Goal: Transaction & Acquisition: Purchase product/service

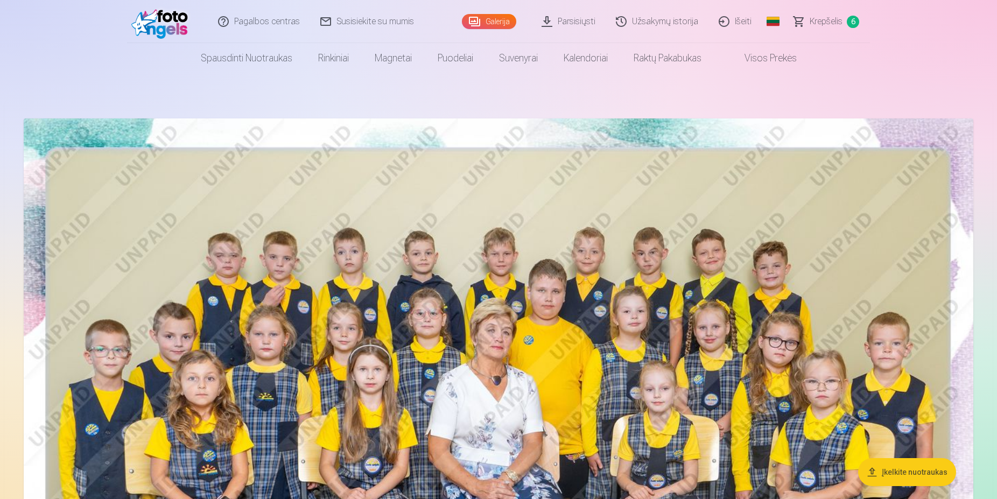
click at [823, 22] on span "Krepšelis" at bounding box center [825, 21] width 33 height 13
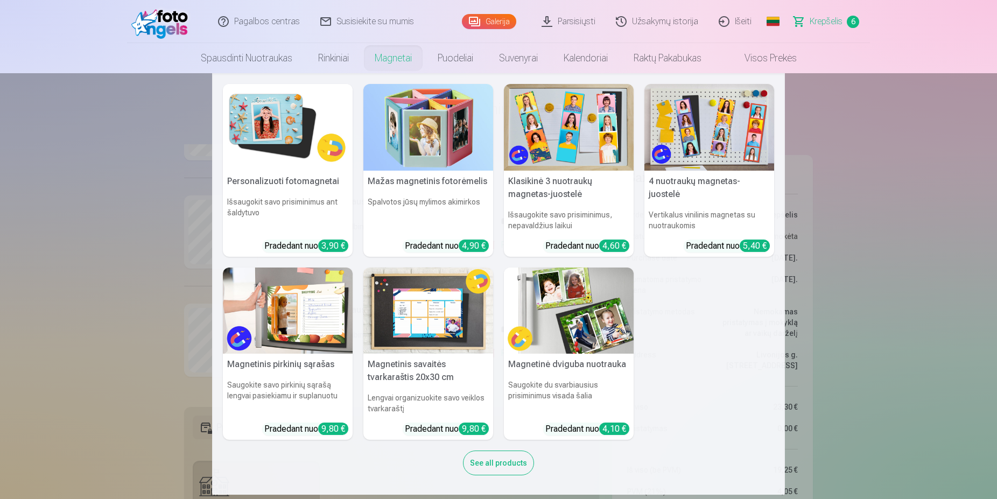
click at [391, 57] on link "Magnetai" at bounding box center [393, 58] width 63 height 30
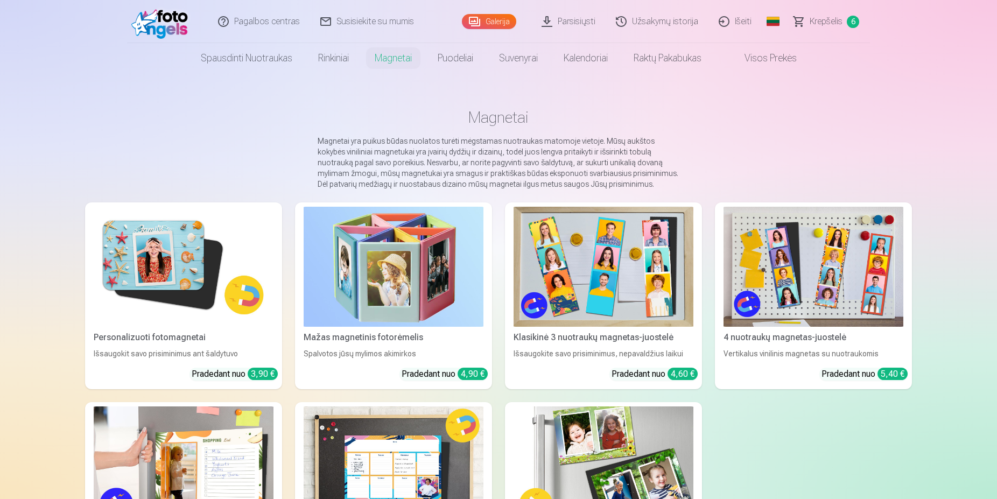
click at [391, 57] on link "Magnetai" at bounding box center [393, 58] width 63 height 30
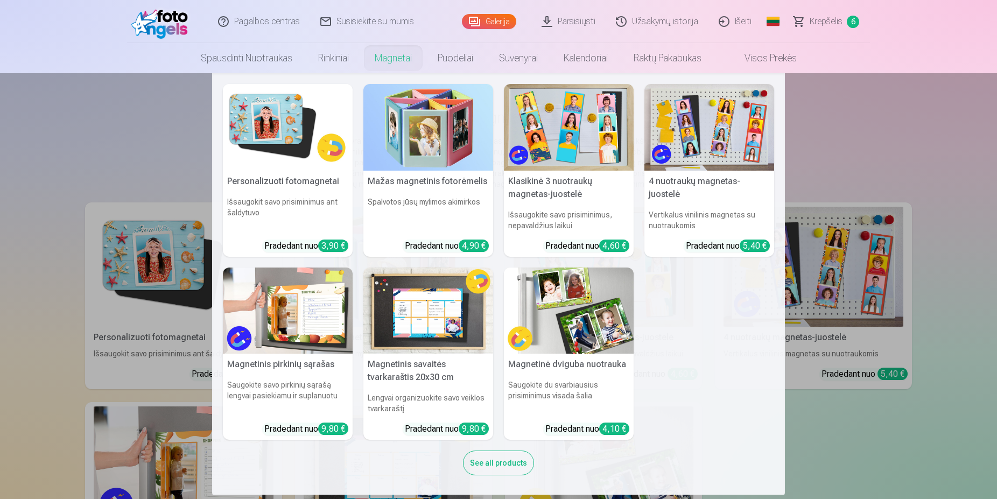
click at [426, 126] on img at bounding box center [428, 127] width 130 height 87
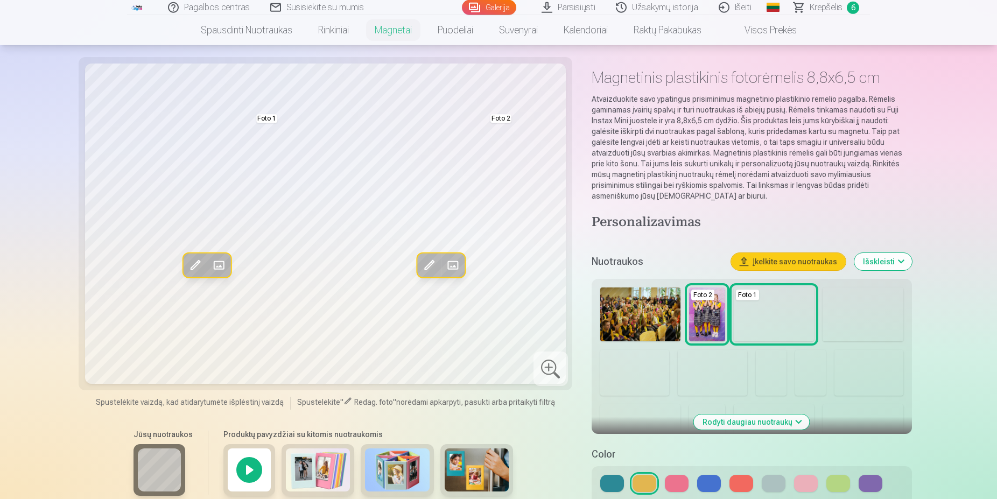
scroll to position [55, 0]
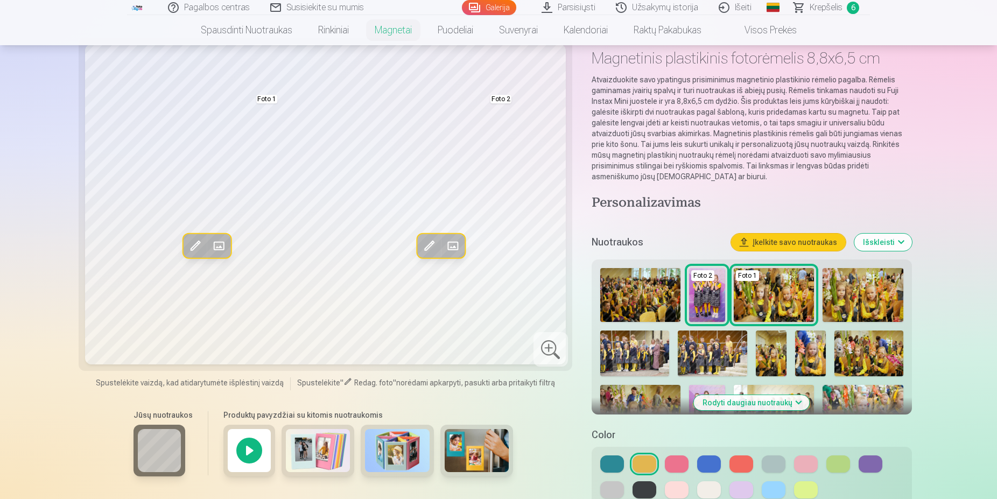
click at [772, 405] on button "Rodyti daugiau nuotraukų" at bounding box center [752, 402] width 116 height 15
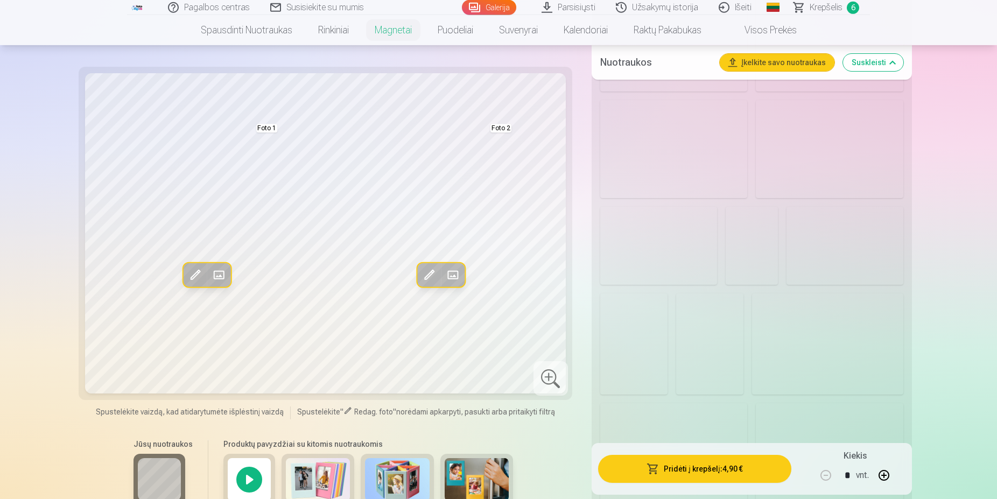
scroll to position [933, 0]
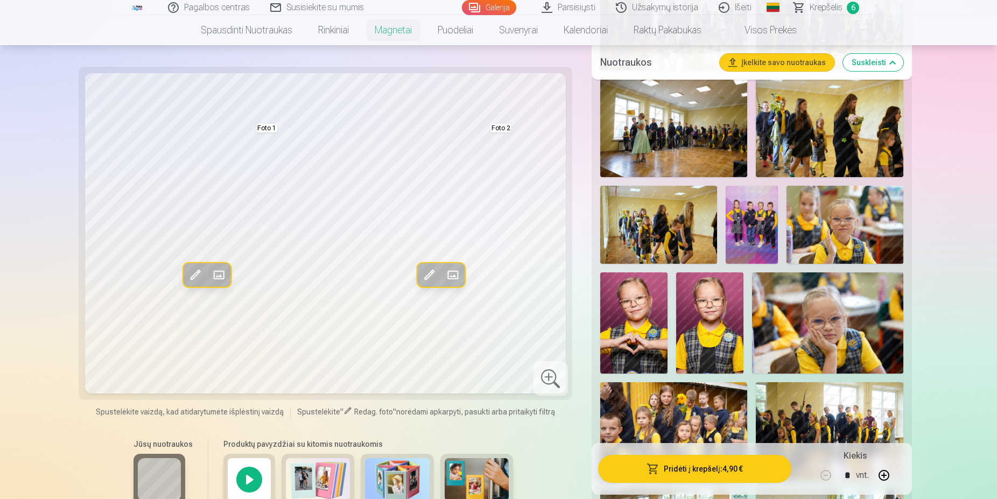
click at [714, 343] on img at bounding box center [709, 322] width 67 height 101
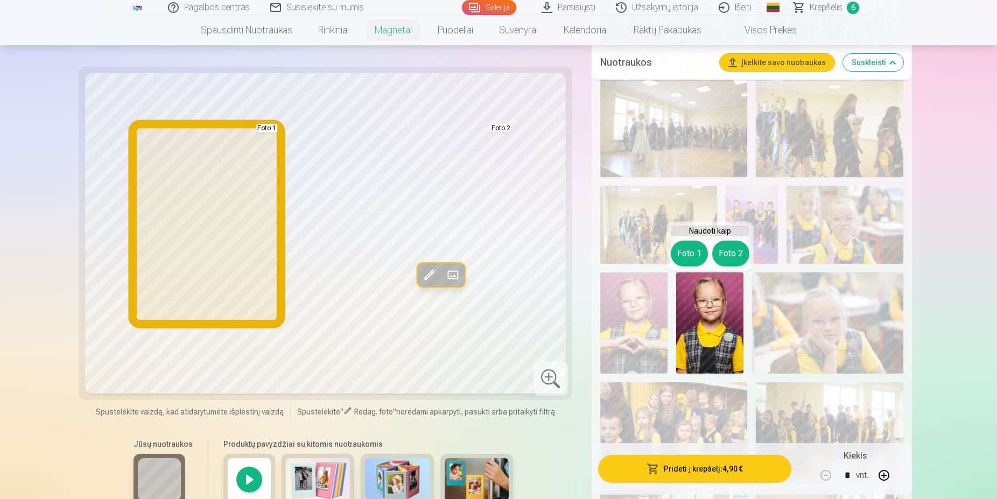
click at [698, 253] on button "Foto 1" at bounding box center [689, 254] width 37 height 26
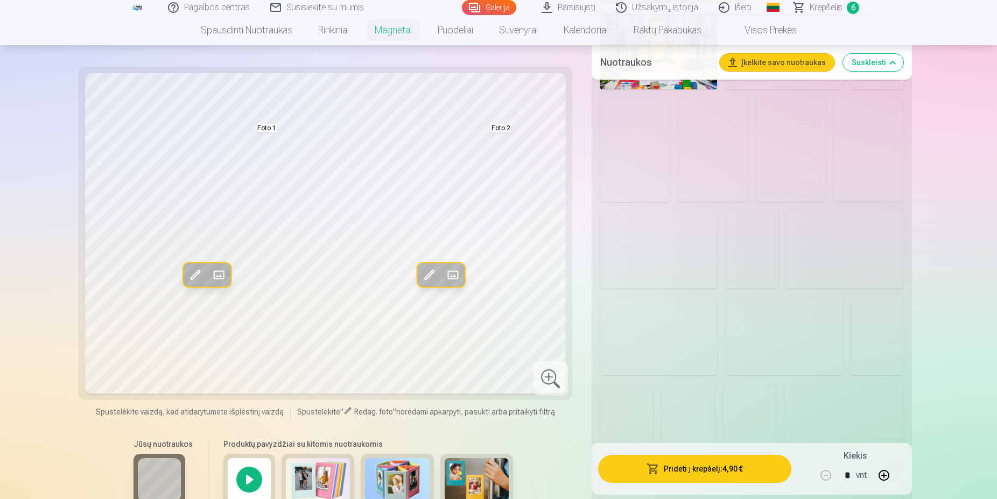
scroll to position [2031, 0]
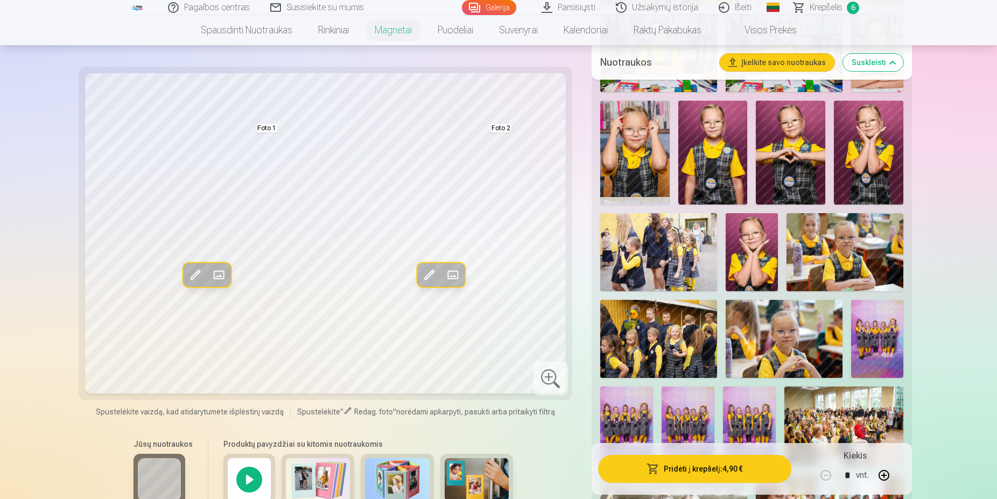
click at [708, 159] on img at bounding box center [712, 153] width 69 height 104
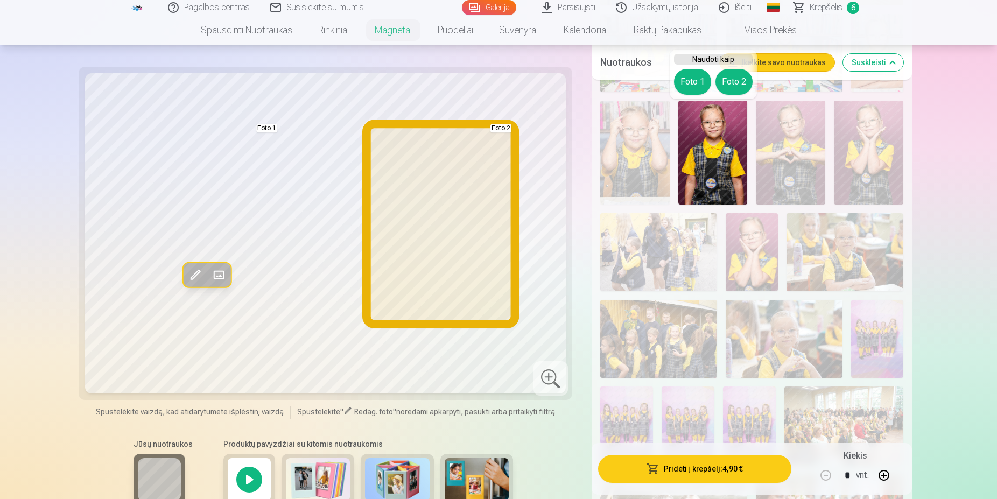
click at [734, 84] on button "Foto 2" at bounding box center [733, 82] width 37 height 26
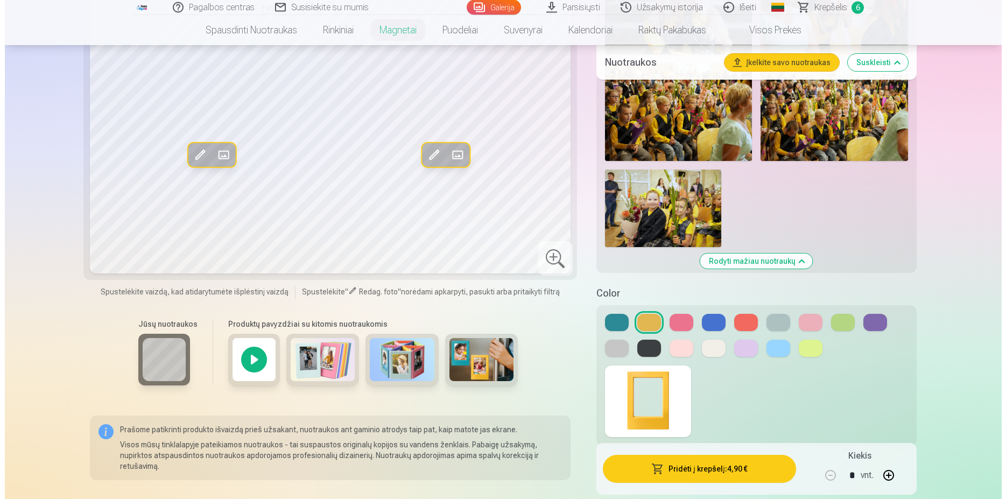
scroll to position [2525, 0]
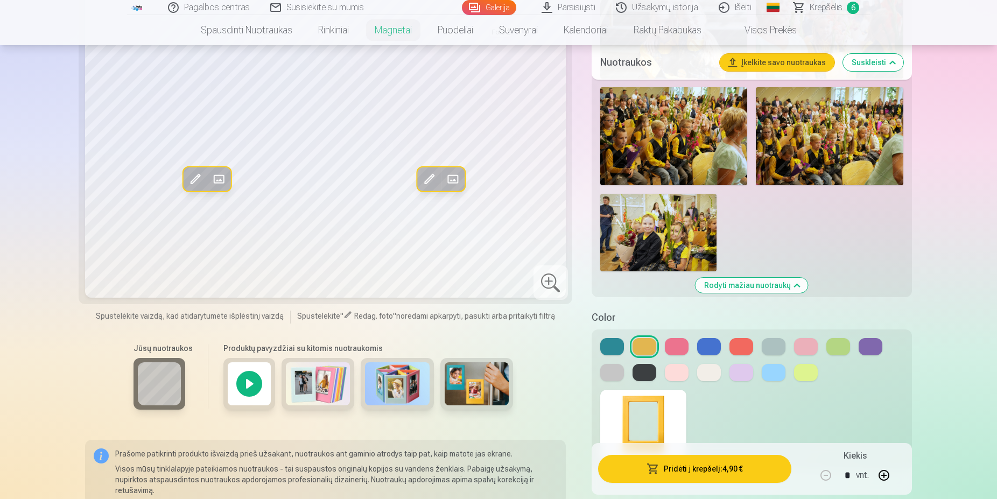
click at [675, 347] on button at bounding box center [677, 346] width 24 height 17
click at [681, 370] on button at bounding box center [677, 372] width 24 height 17
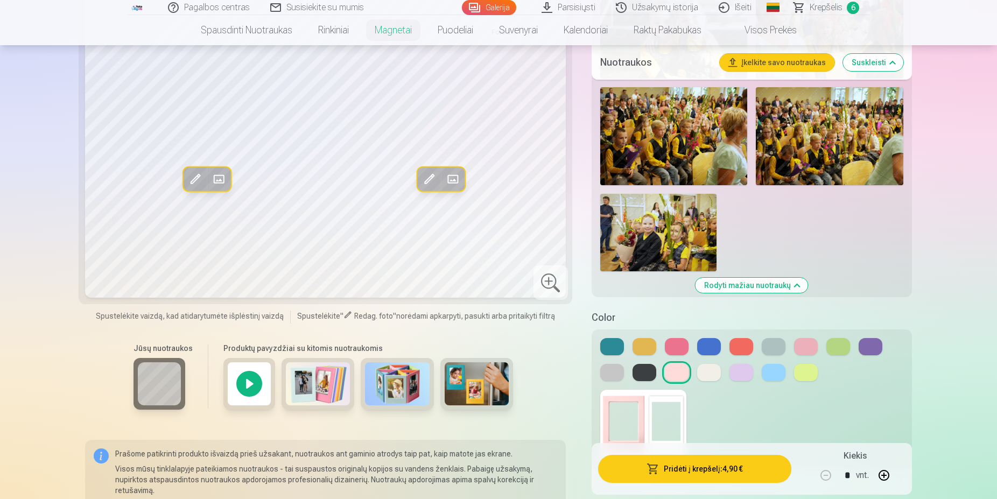
click at [704, 473] on button "Pridėti į krepšelį : 4,90 €" at bounding box center [694, 469] width 193 height 28
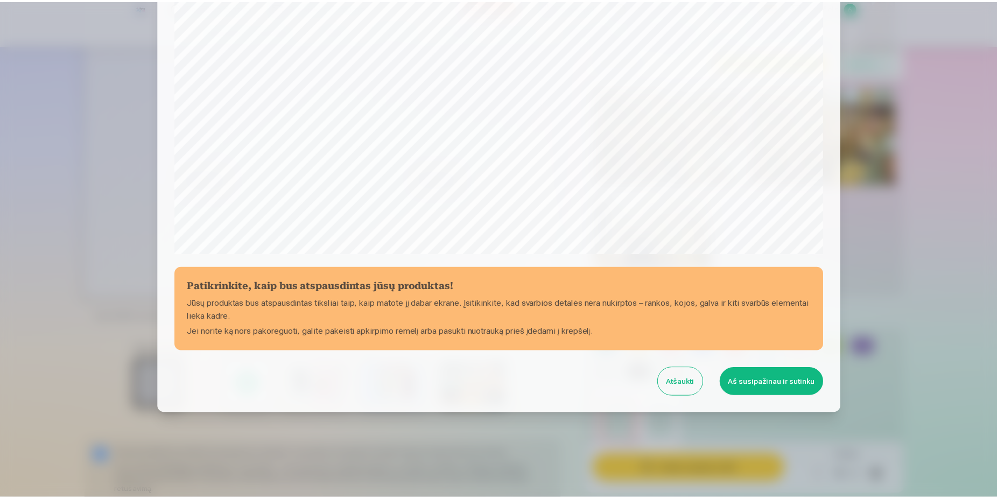
scroll to position [276, 0]
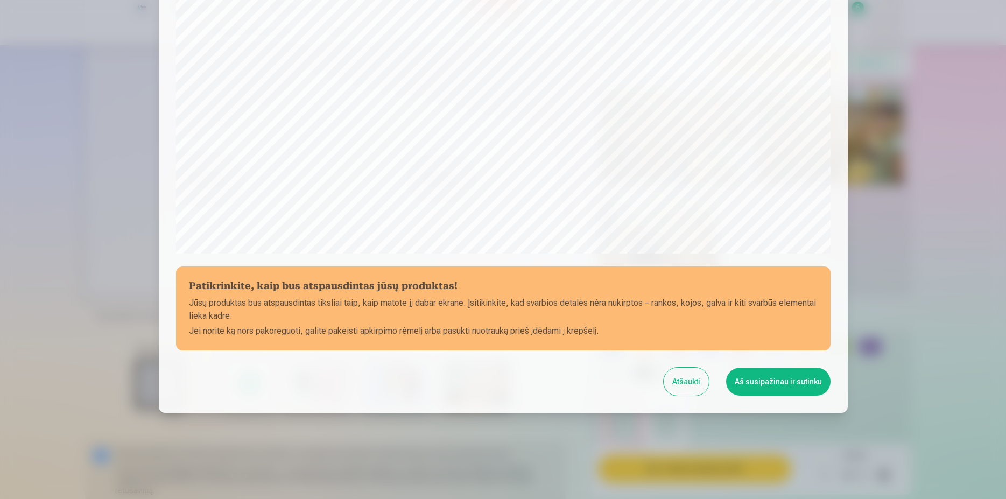
click at [805, 385] on button "Aš susipažinau ir sutinku" at bounding box center [778, 382] width 104 height 28
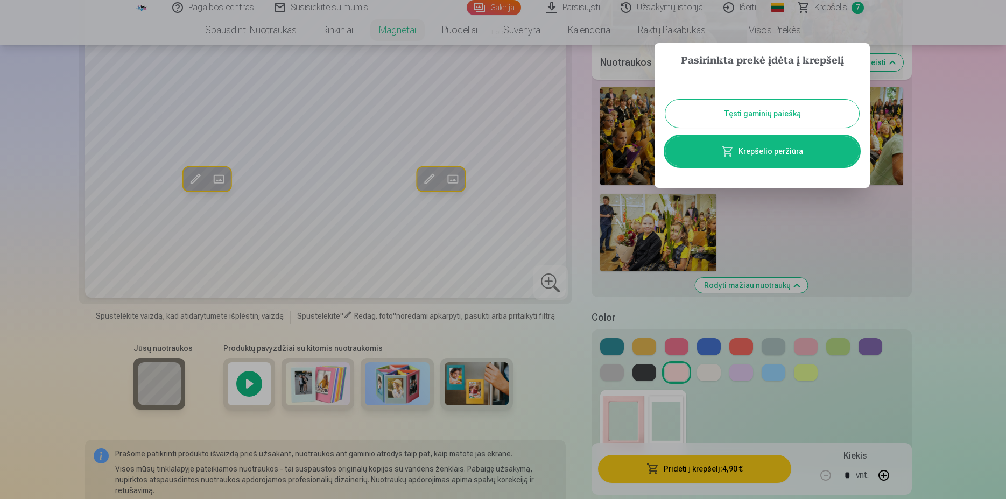
click at [802, 118] on button "Tęsti gaminių paiešką" at bounding box center [762, 114] width 194 height 28
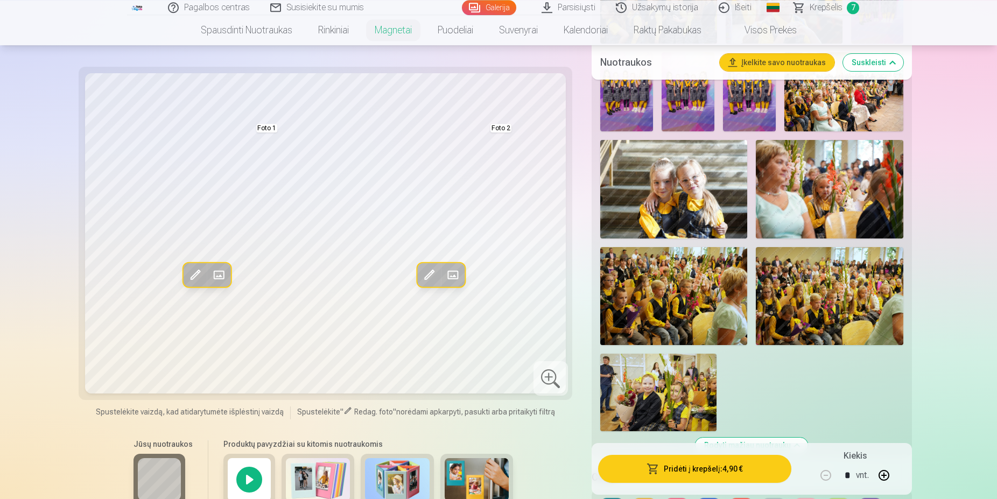
scroll to position [2360, 0]
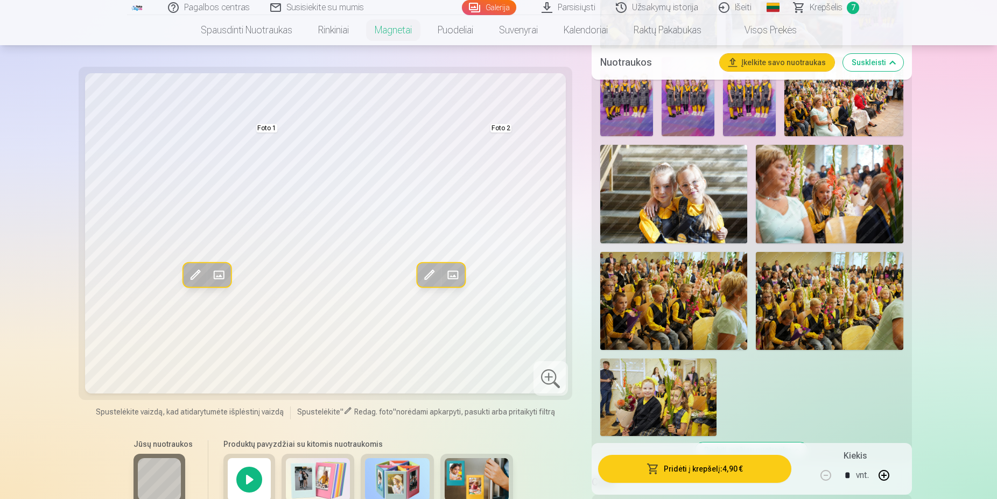
click at [699, 194] on img at bounding box center [673, 194] width 147 height 98
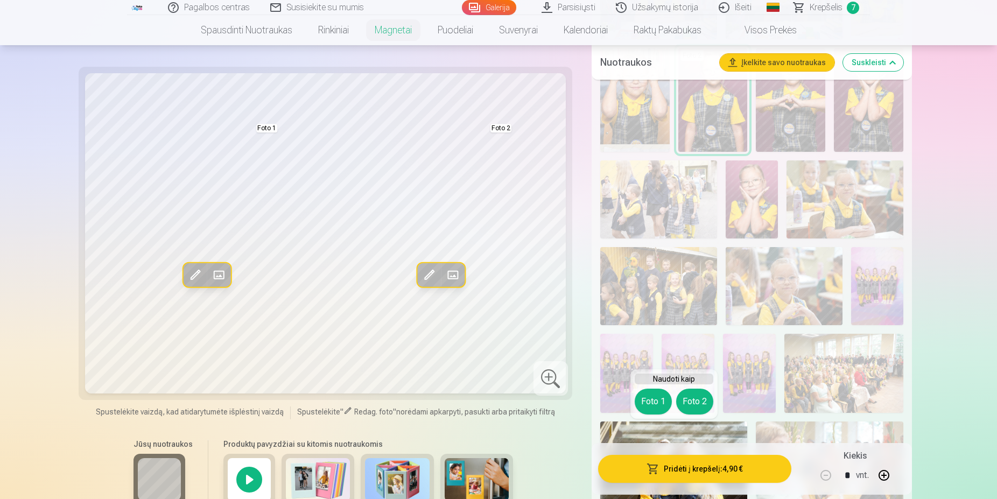
scroll to position [1976, 0]
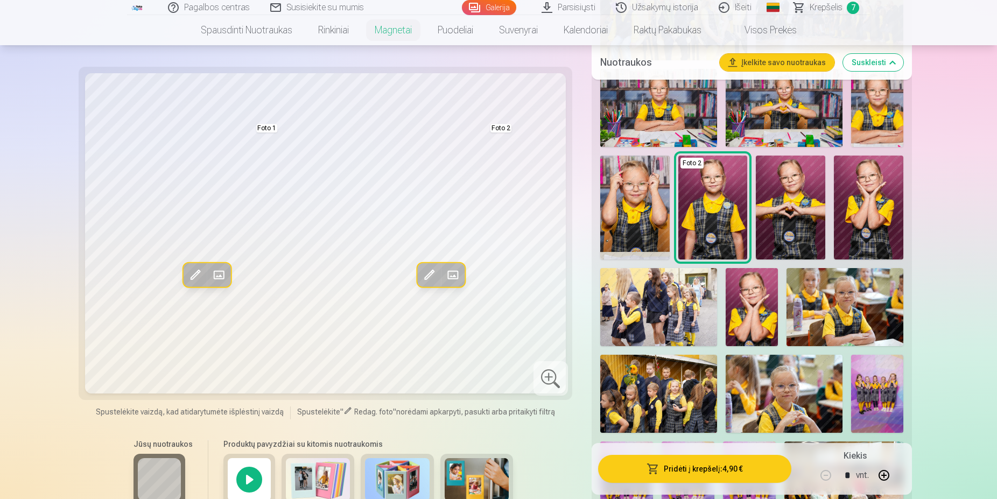
click at [479, 4] on link "Galerija" at bounding box center [489, 7] width 54 height 15
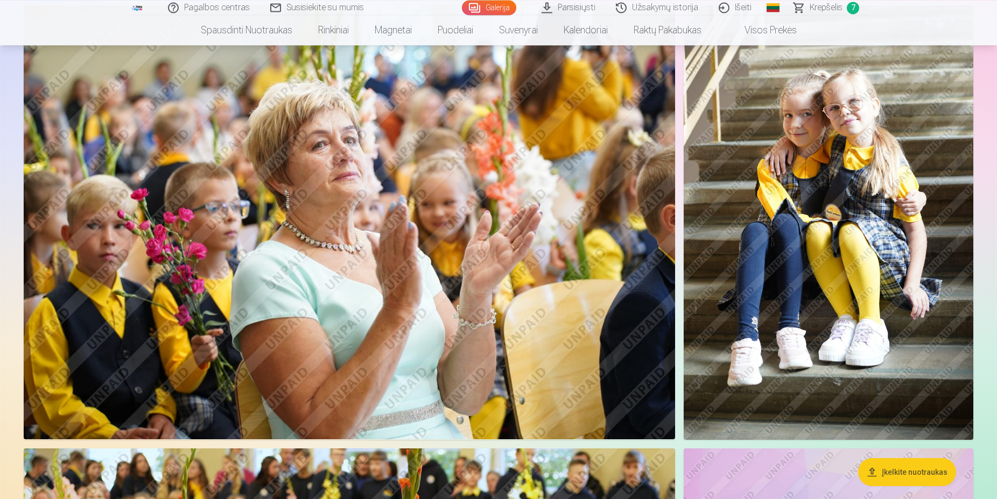
scroll to position [13943, 0]
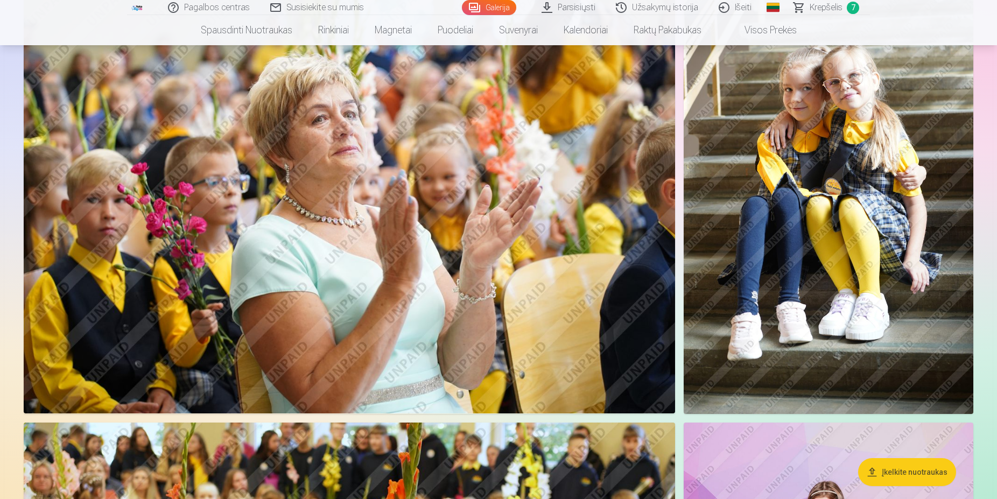
click at [831, 259] on img at bounding box center [828, 197] width 290 height 434
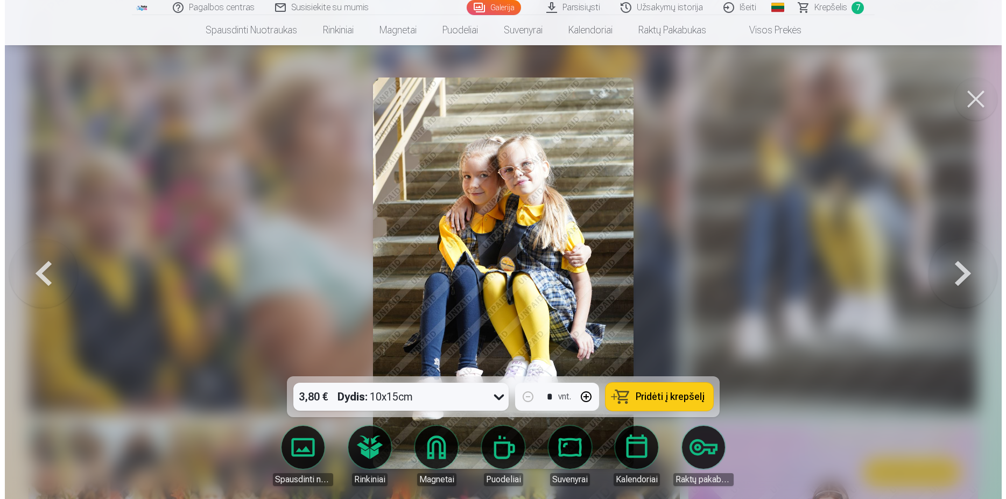
scroll to position [14074, 0]
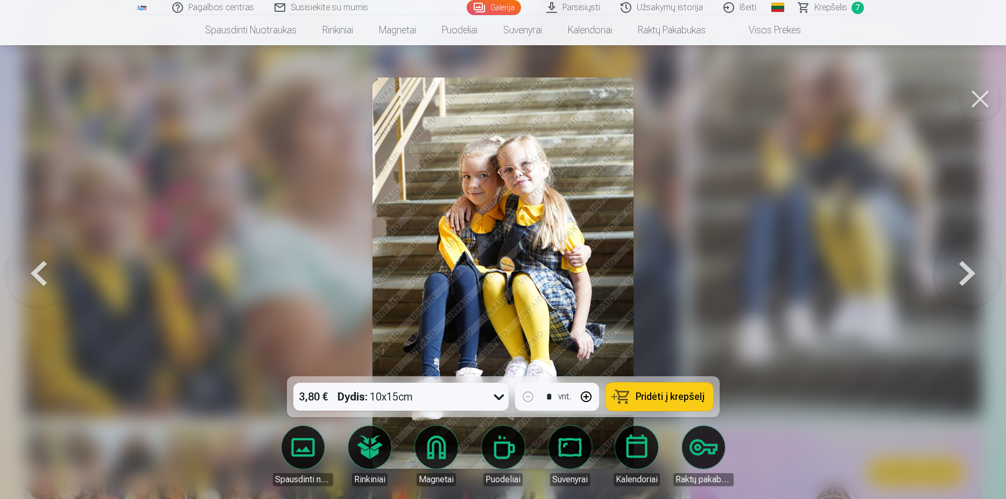
click at [681, 396] on span "Pridėti į krepšelį" at bounding box center [670, 397] width 69 height 10
click at [969, 104] on button at bounding box center [979, 98] width 43 height 43
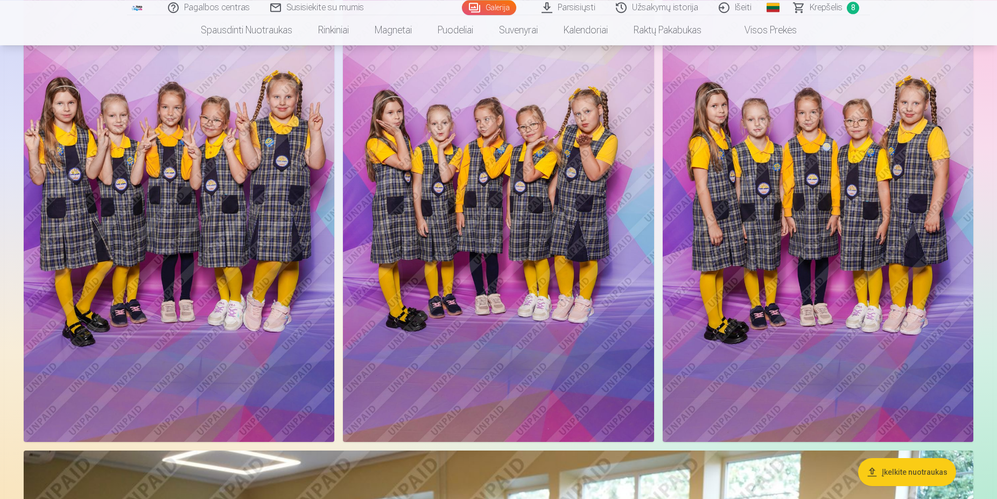
scroll to position [22067, 0]
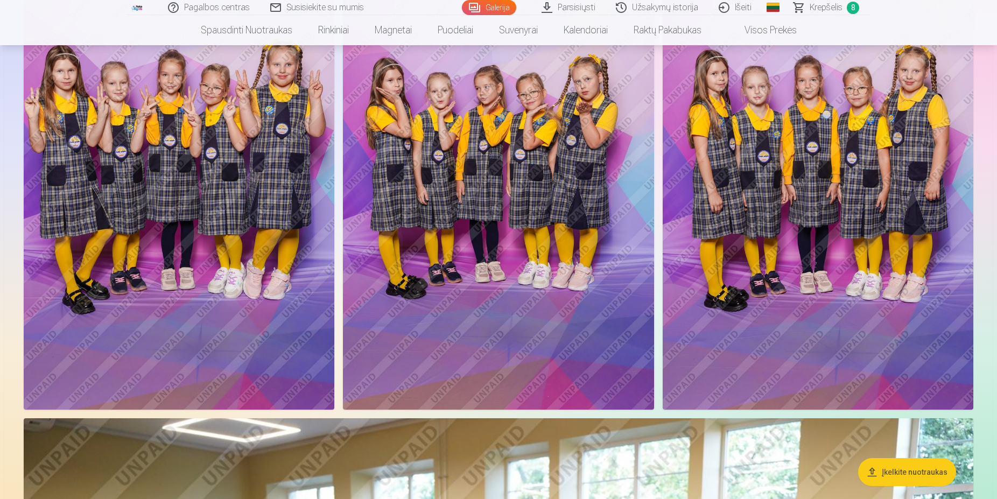
click at [549, 206] on img at bounding box center [498, 176] width 311 height 466
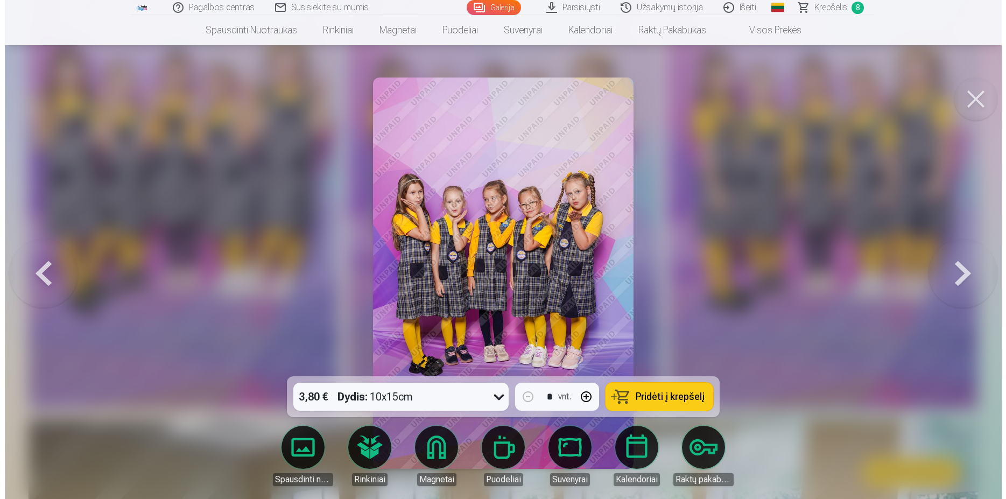
scroll to position [22331, 0]
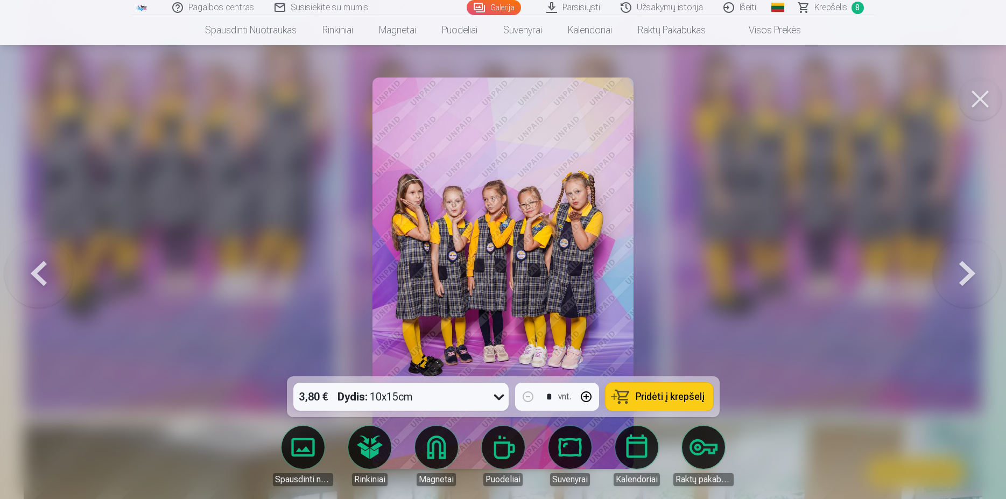
click at [693, 389] on button "Pridėti į krepšelį" at bounding box center [659, 397] width 108 height 28
click at [990, 88] on button at bounding box center [979, 98] width 43 height 43
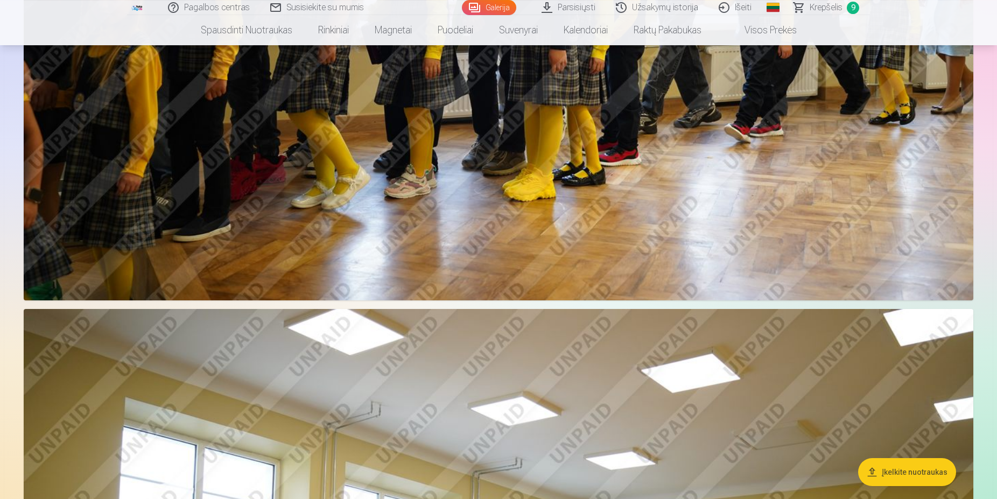
scroll to position [7795, 0]
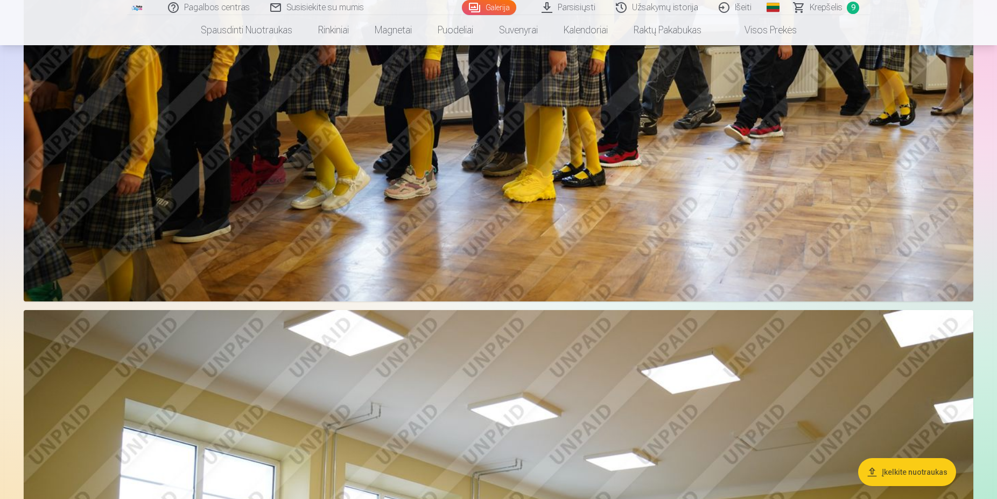
click at [822, 4] on span "Krepšelis" at bounding box center [825, 7] width 33 height 13
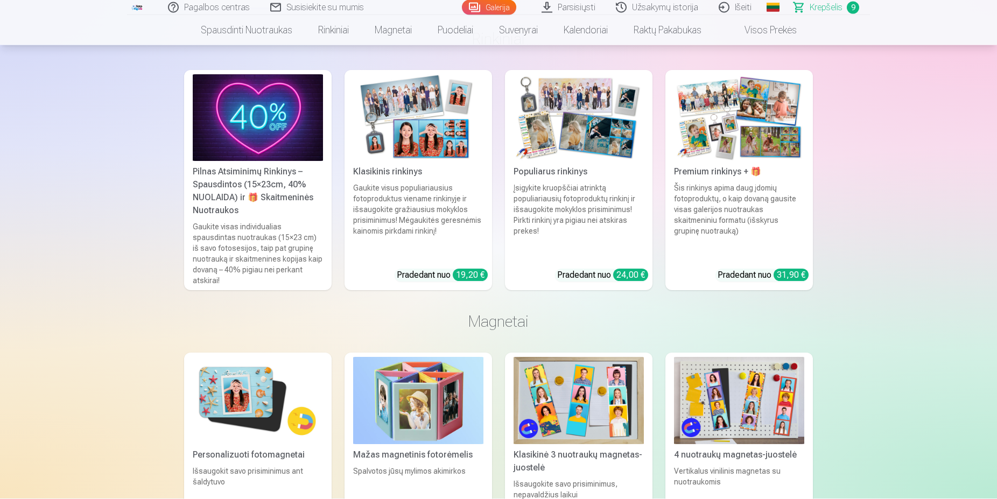
scroll to position [1263, 0]
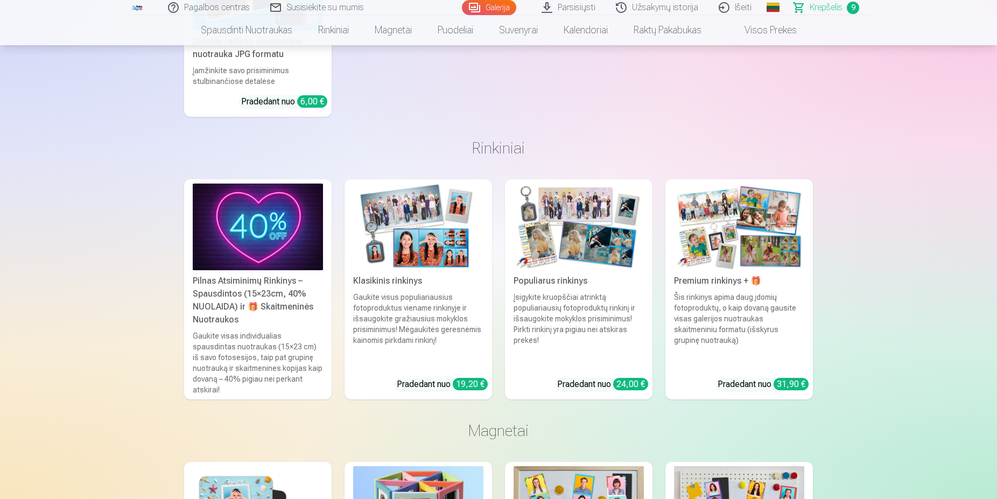
click at [583, 6] on link "Parsisiųsti" at bounding box center [569, 7] width 74 height 15
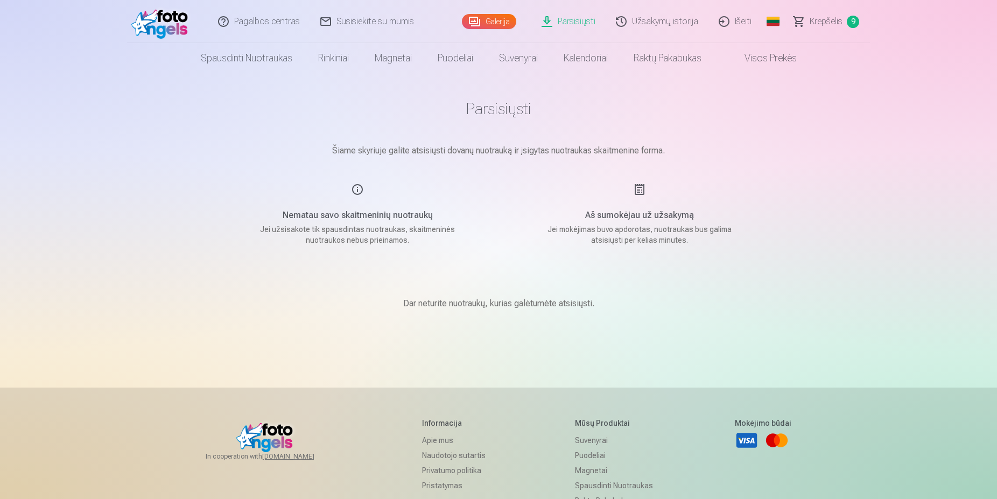
click at [832, 20] on span "Krepšelis" at bounding box center [825, 21] width 33 height 13
